Goal: Task Accomplishment & Management: Use online tool/utility

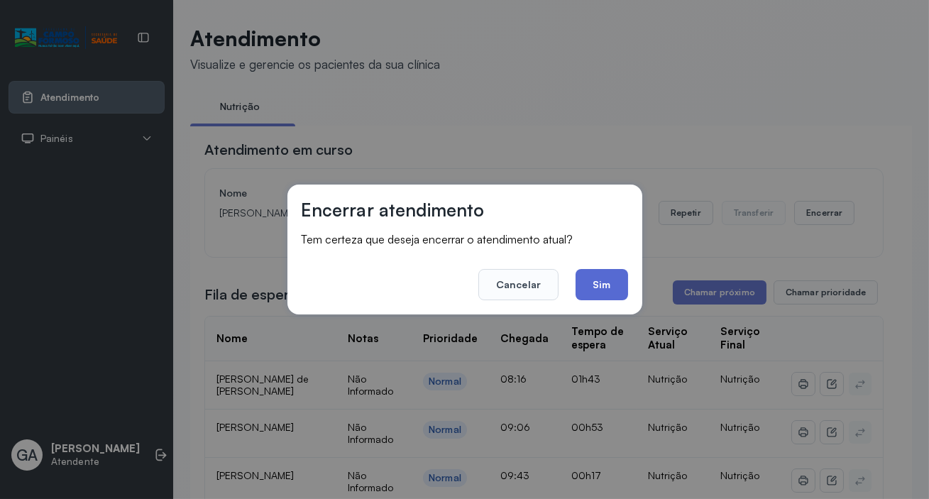
click at [605, 280] on button "Sim" at bounding box center [602, 284] width 52 height 31
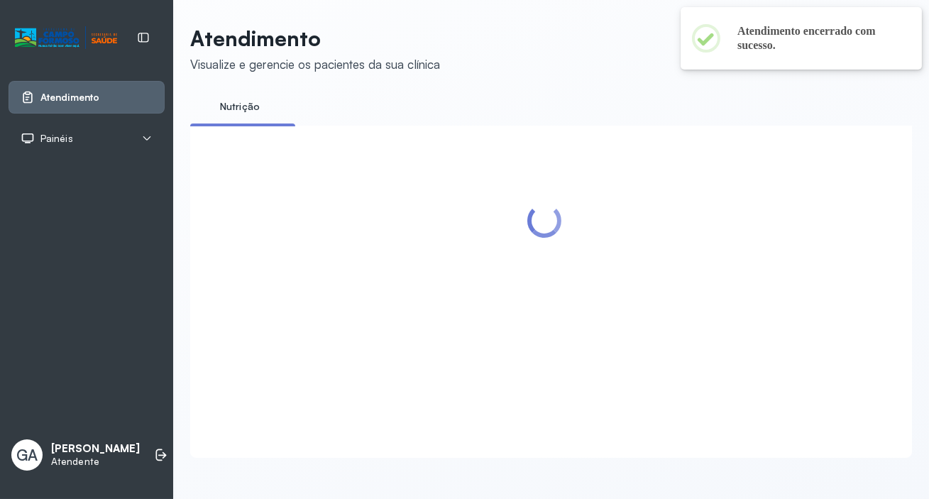
scroll to position [11, 0]
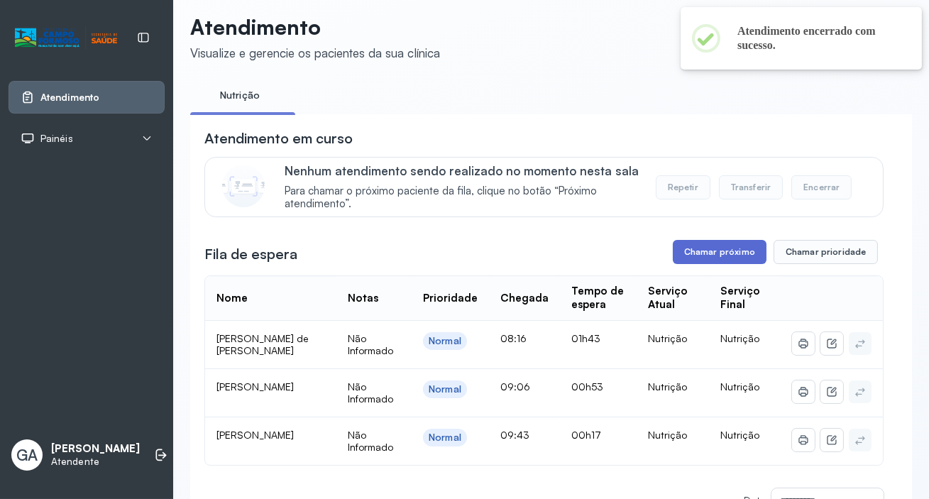
click at [709, 258] on button "Chamar próximo" at bounding box center [720, 252] width 94 height 24
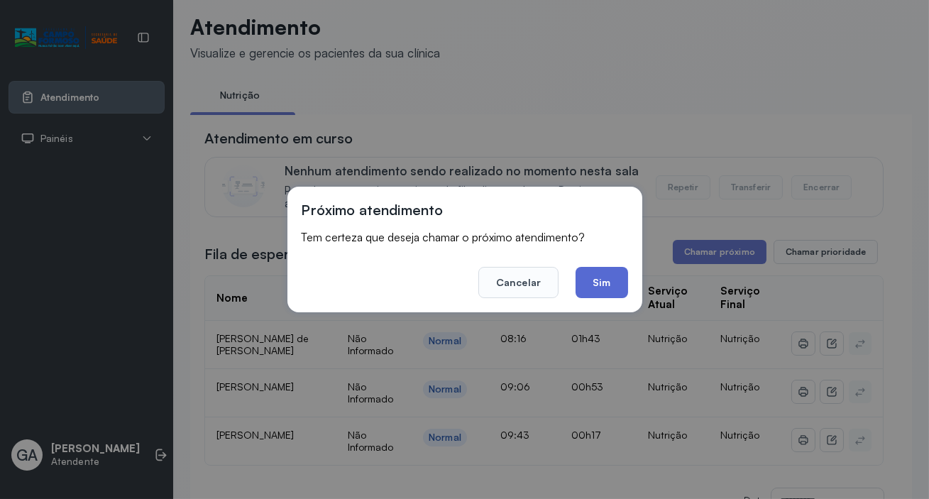
click at [603, 279] on button "Sim" at bounding box center [602, 282] width 52 height 31
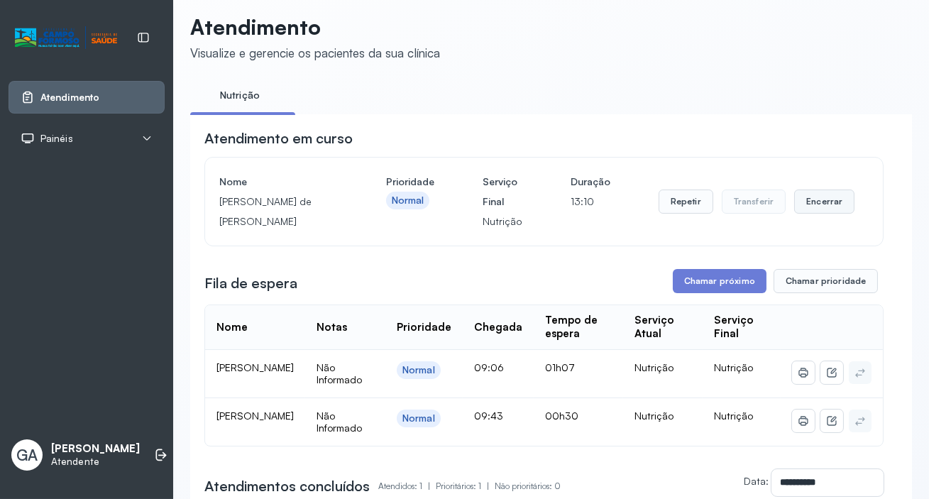
click at [827, 207] on button "Encerrar" at bounding box center [824, 202] width 60 height 24
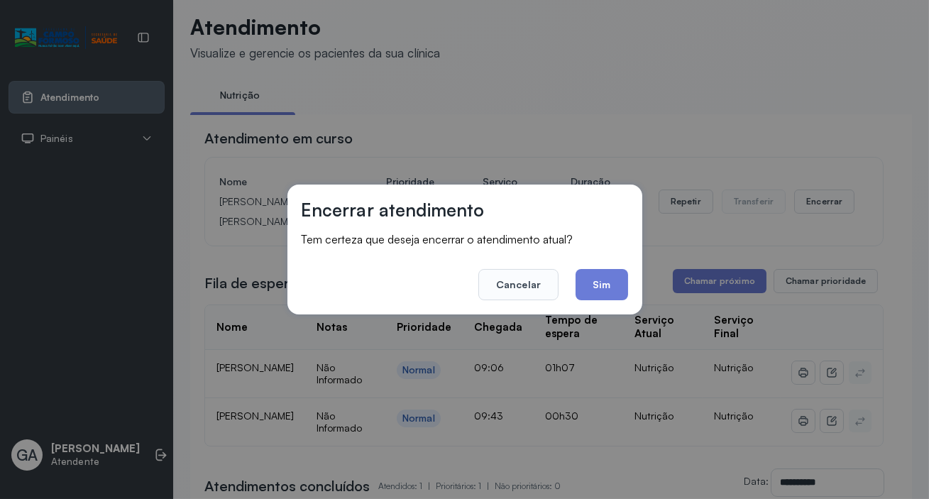
click at [611, 280] on button "Sim" at bounding box center [602, 284] width 52 height 31
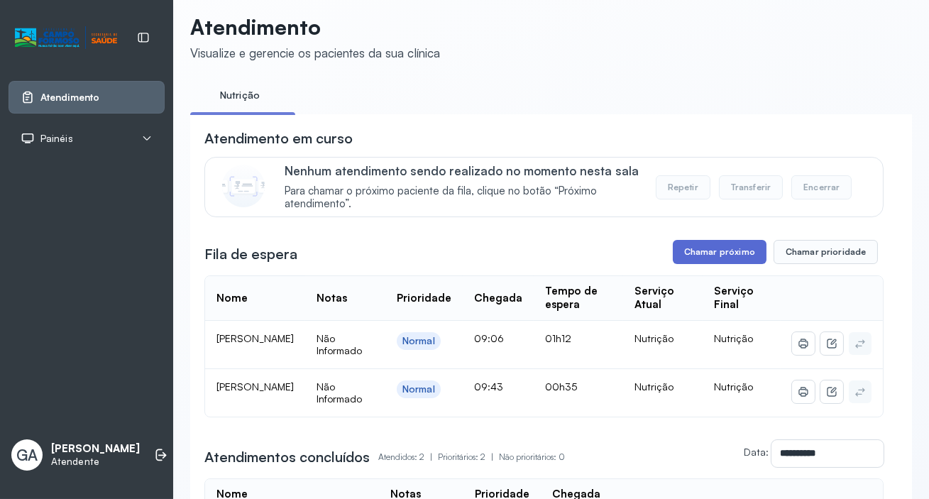
click at [741, 250] on button "Chamar próximo" at bounding box center [720, 252] width 94 height 24
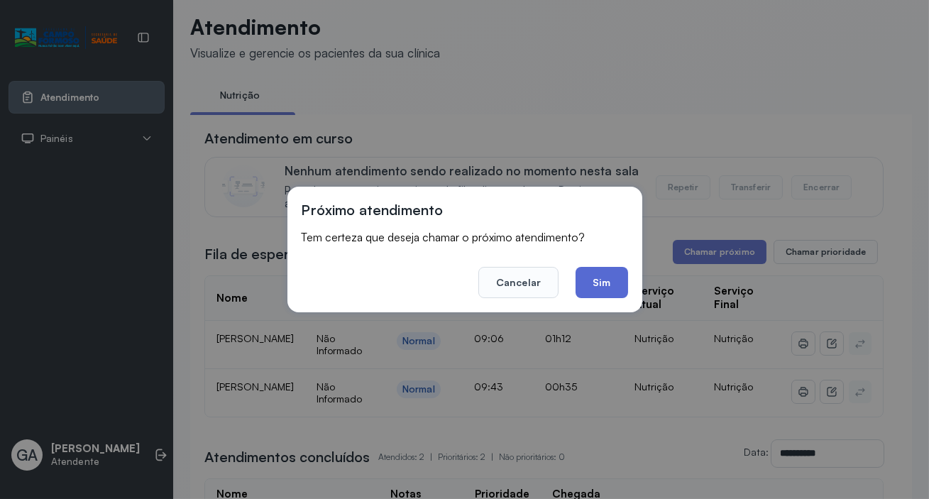
click at [606, 275] on button "Sim" at bounding box center [602, 282] width 52 height 31
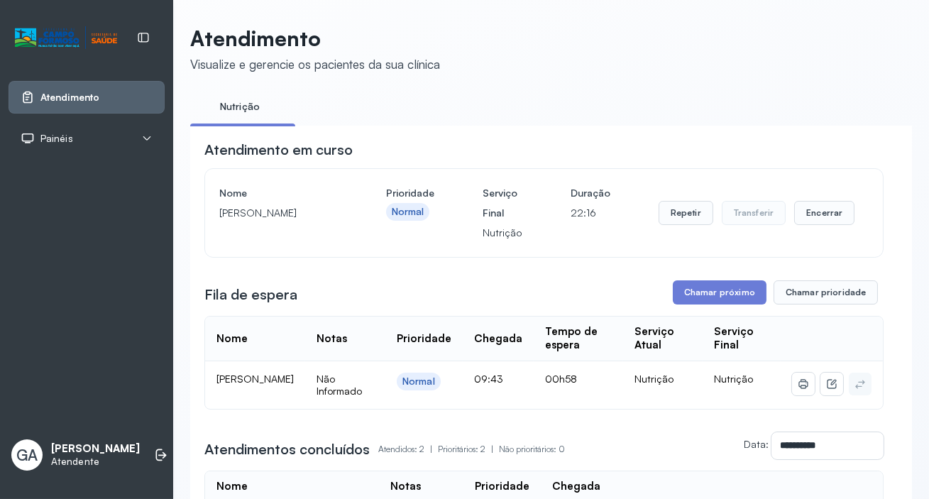
scroll to position [0, 0]
click at [804, 213] on button "Encerrar" at bounding box center [824, 213] width 60 height 24
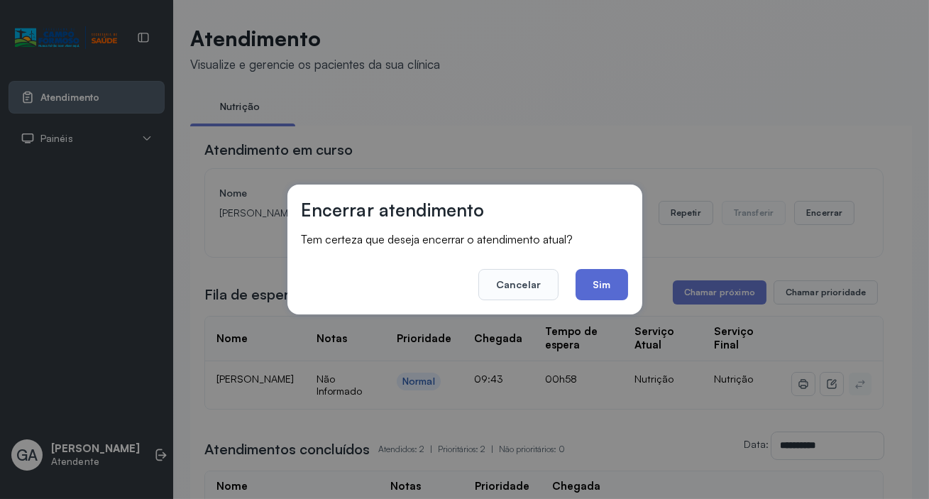
click at [580, 279] on button "Sim" at bounding box center [602, 284] width 52 height 31
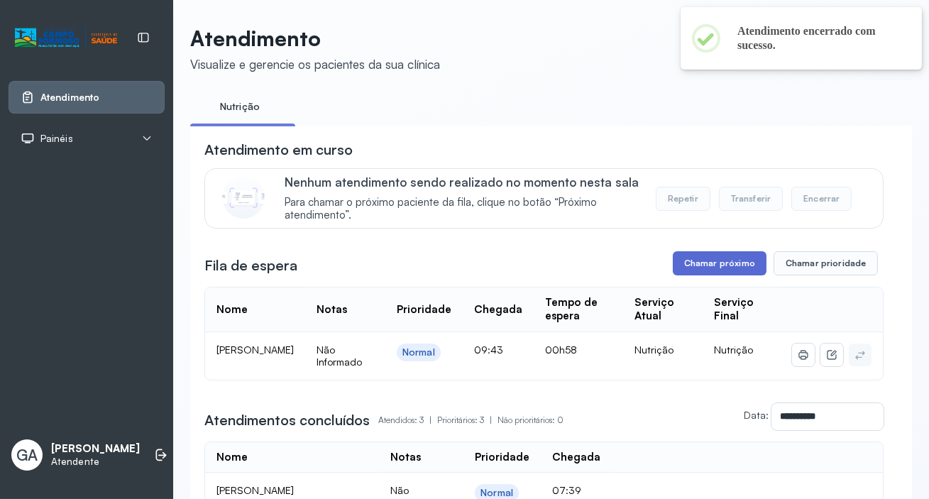
click at [738, 261] on button "Chamar próximo" at bounding box center [720, 263] width 94 height 24
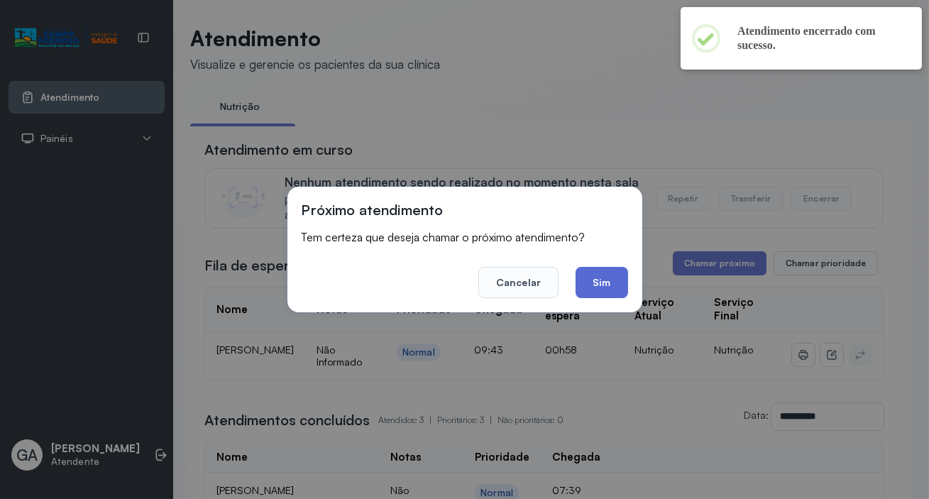
click at [608, 291] on button "Sim" at bounding box center [602, 282] width 52 height 31
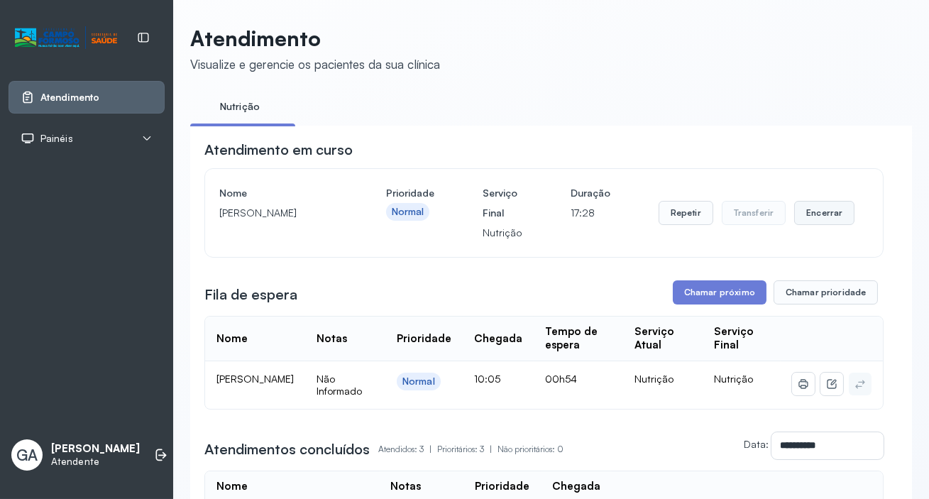
click at [821, 216] on button "Encerrar" at bounding box center [824, 213] width 60 height 24
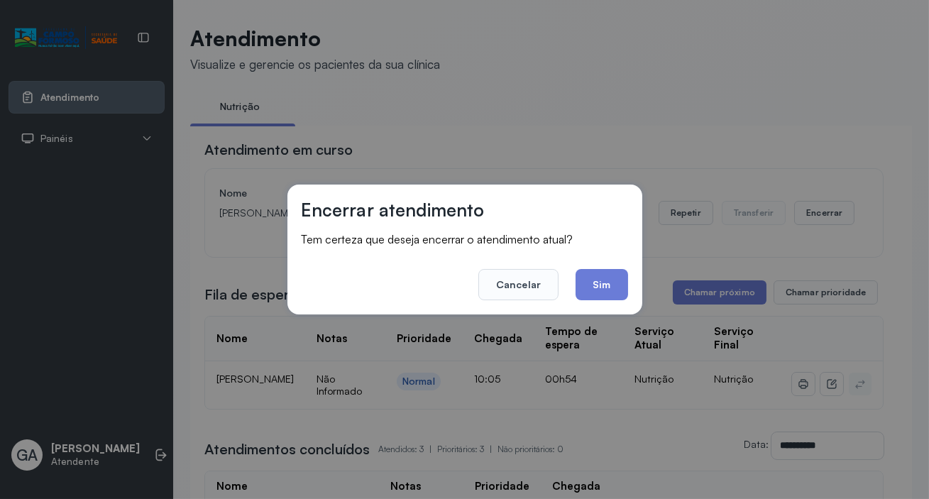
click at [630, 285] on div "Encerrar atendimento Tem certeza que deseja encerrar o atendimento atual? Cance…" at bounding box center [465, 250] width 355 height 130
click at [615, 283] on button "Sim" at bounding box center [602, 284] width 52 height 31
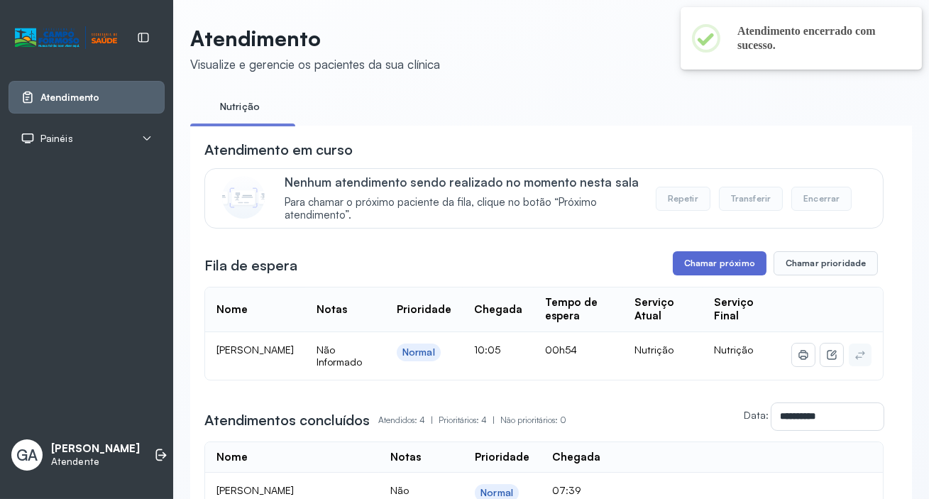
click at [716, 267] on button "Chamar próximo" at bounding box center [720, 263] width 94 height 24
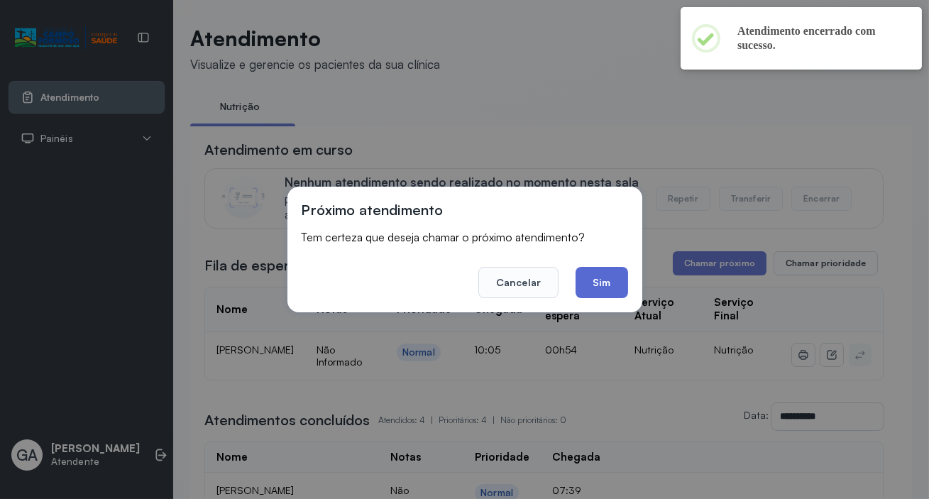
click at [608, 280] on button "Sim" at bounding box center [602, 282] width 52 height 31
